Goal: Information Seeking & Learning: Learn about a topic

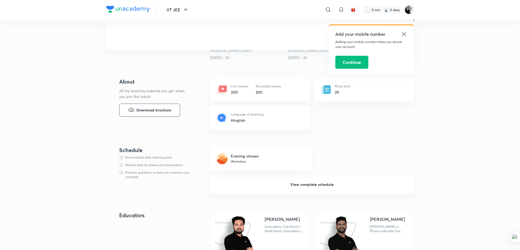
scroll to position [111, 0]
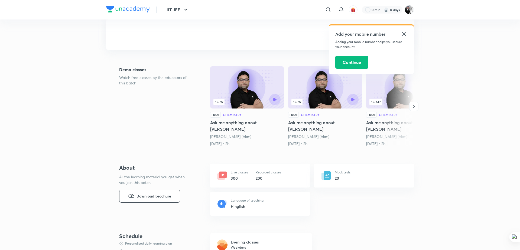
click at [403, 31] on icon at bounding box center [404, 34] width 7 height 7
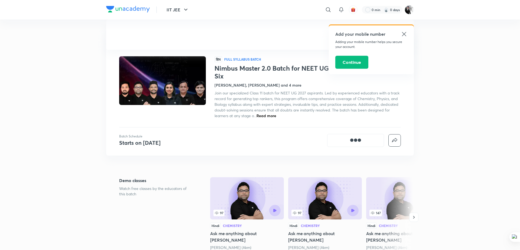
scroll to position [111, 0]
